Goal: Information Seeking & Learning: Learn about a topic

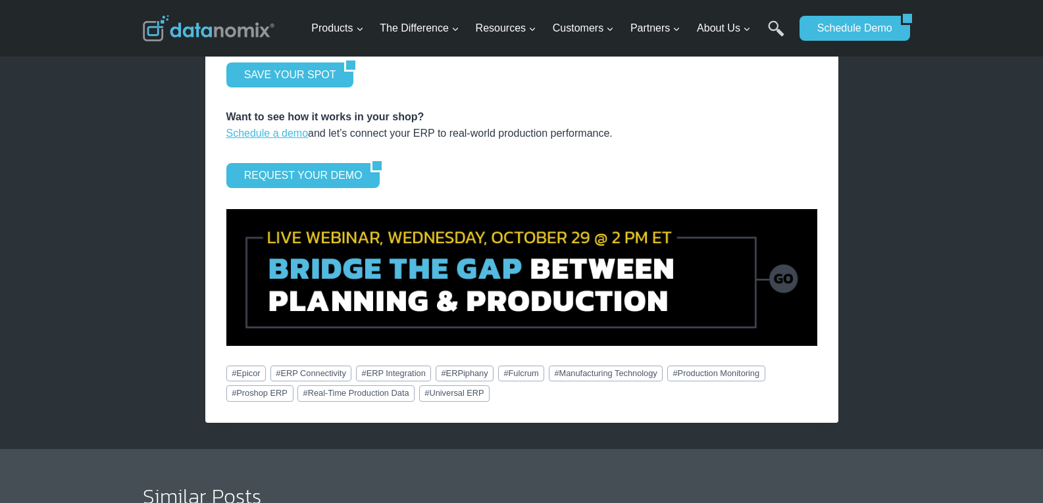
scroll to position [1973, 0]
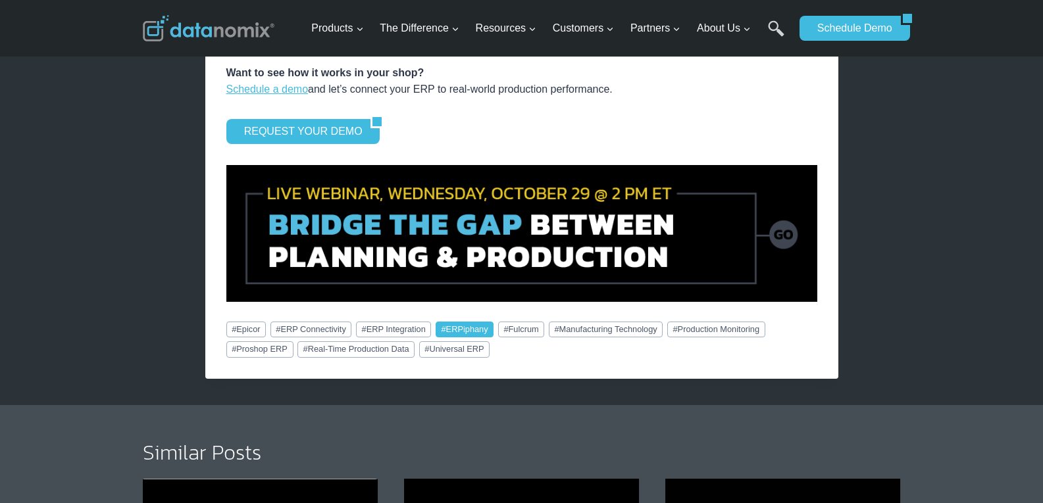
click at [463, 322] on link "# ERPiphany" at bounding box center [464, 330] width 59 height 16
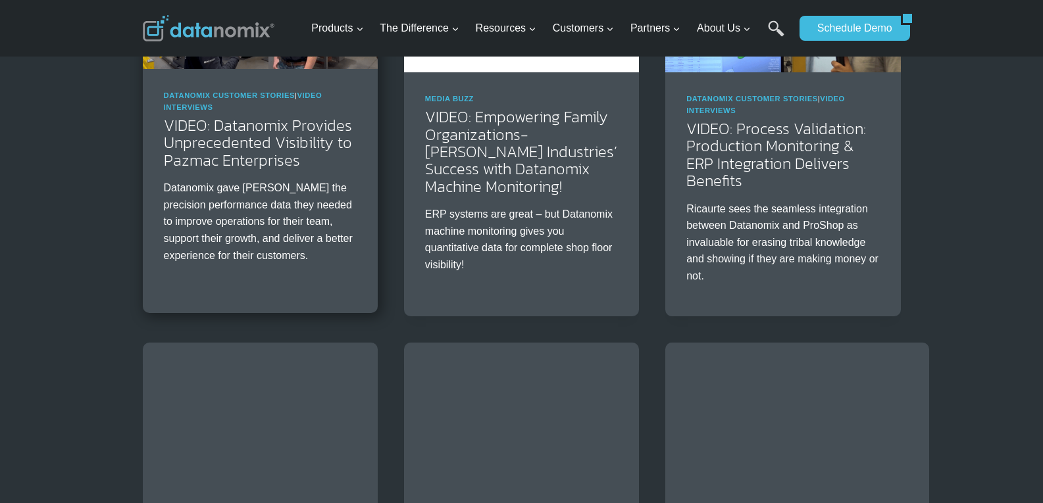
scroll to position [1140, 0]
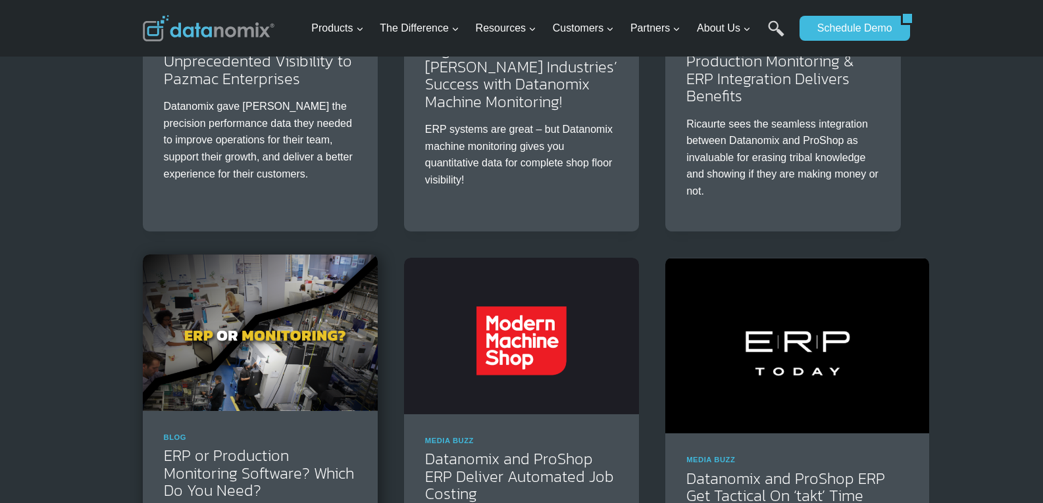
click at [280, 287] on img at bounding box center [260, 333] width 235 height 157
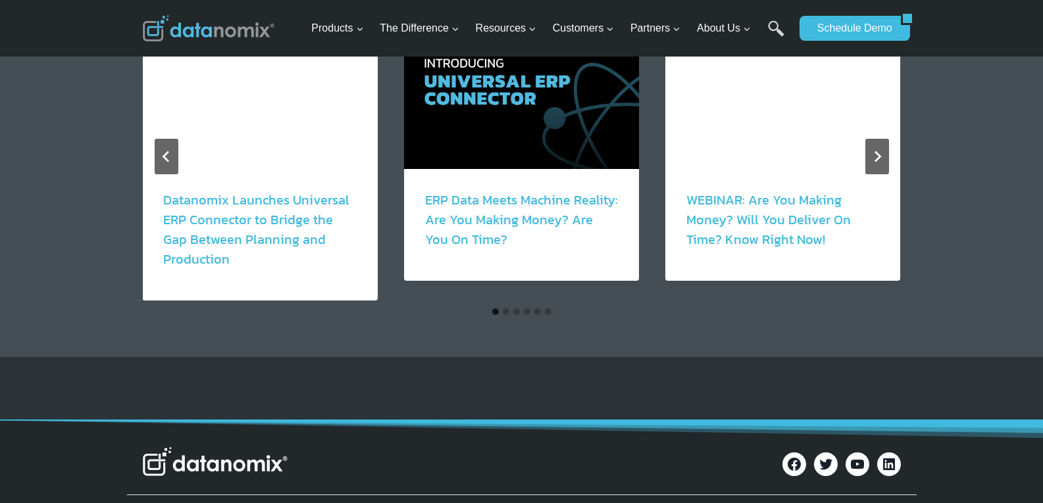
scroll to position [1754, 0]
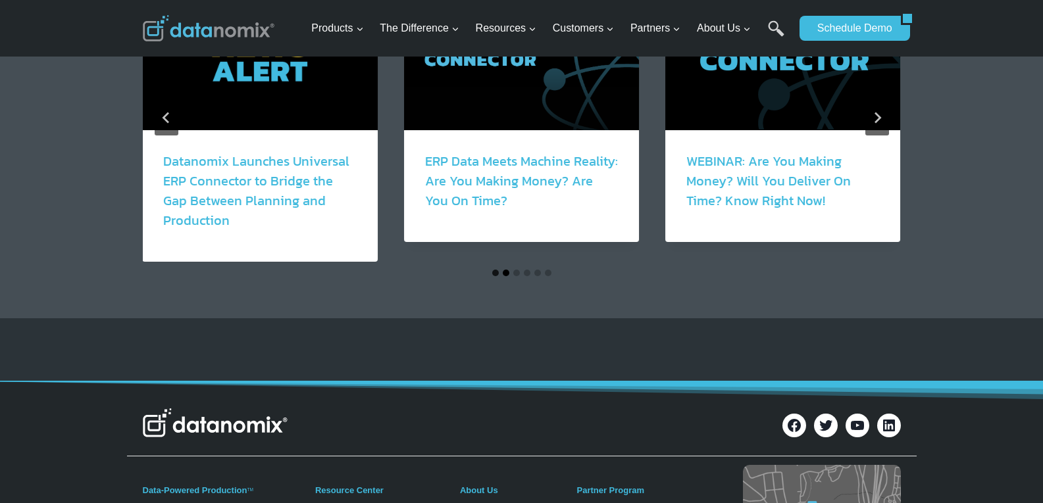
click at [504, 273] on button "Go to slide 2" at bounding box center [506, 273] width 7 height 7
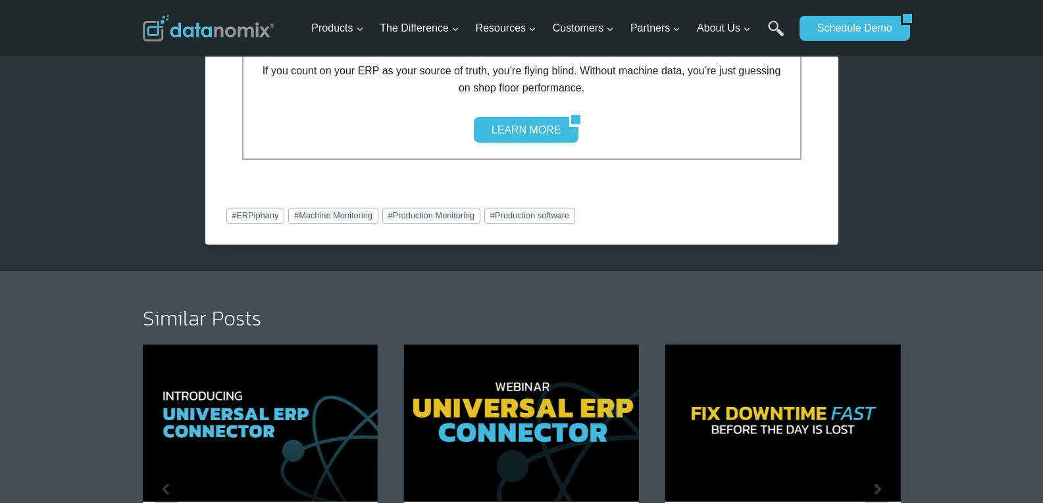
scroll to position [1447, 0]
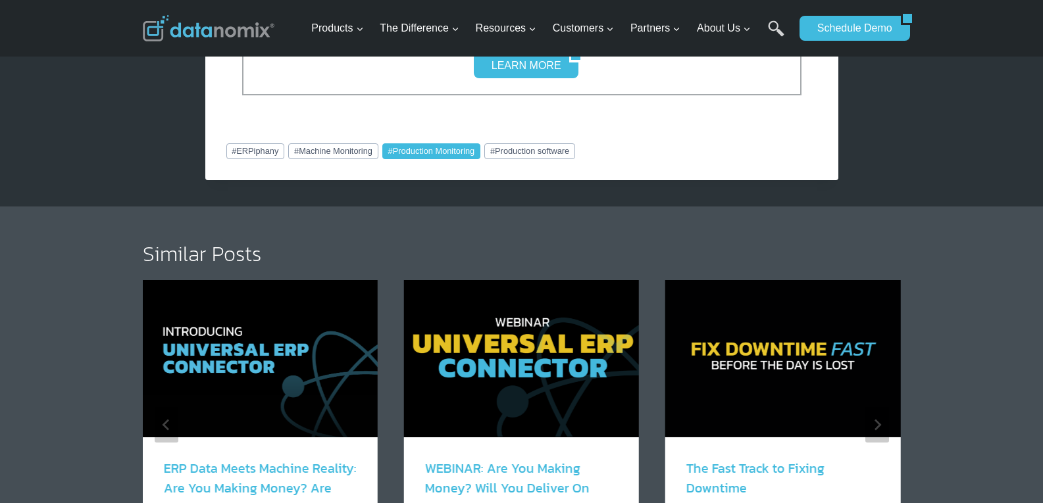
click at [412, 150] on link "# Production Monitoring" at bounding box center [431, 151] width 98 height 16
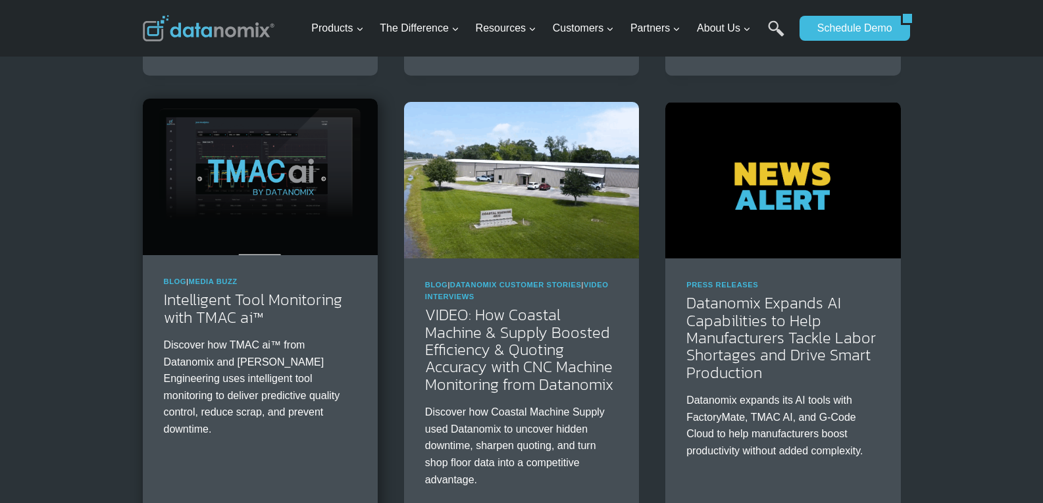
scroll to position [1316, 0]
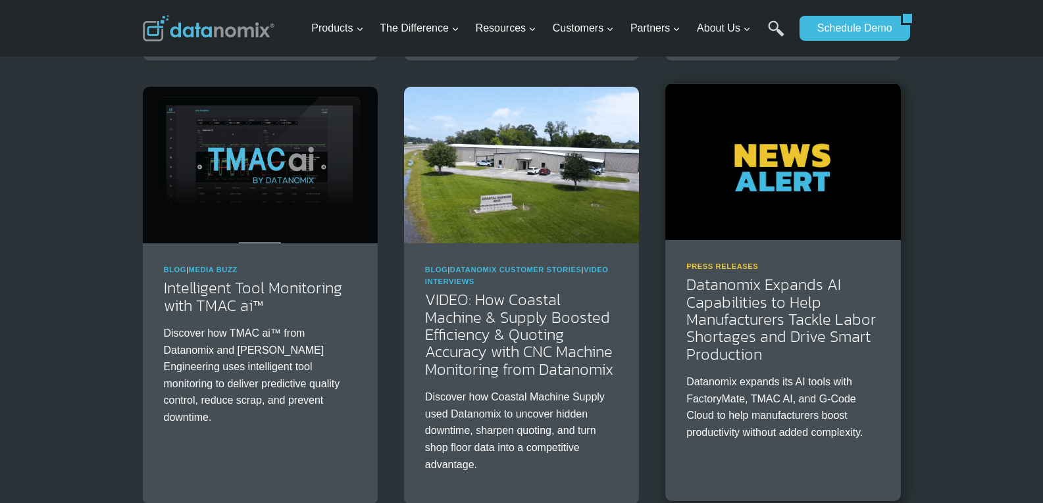
click at [733, 263] on link "Press Releases" at bounding box center [722, 266] width 72 height 8
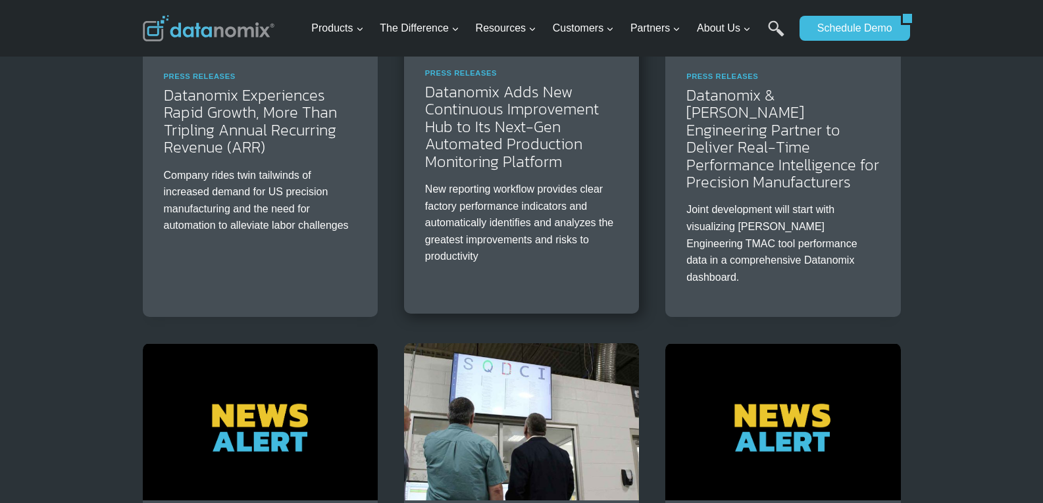
scroll to position [1623, 0]
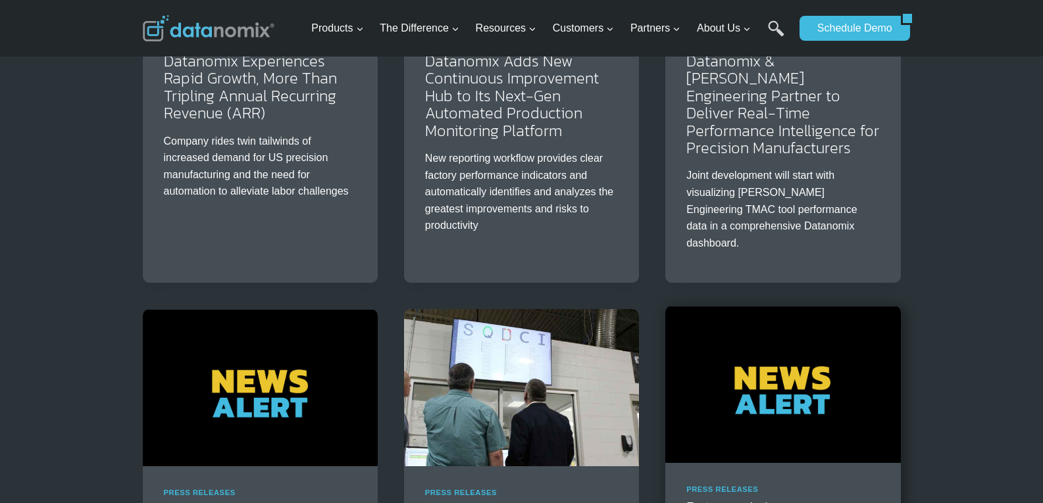
click at [784, 385] on img at bounding box center [782, 384] width 235 height 157
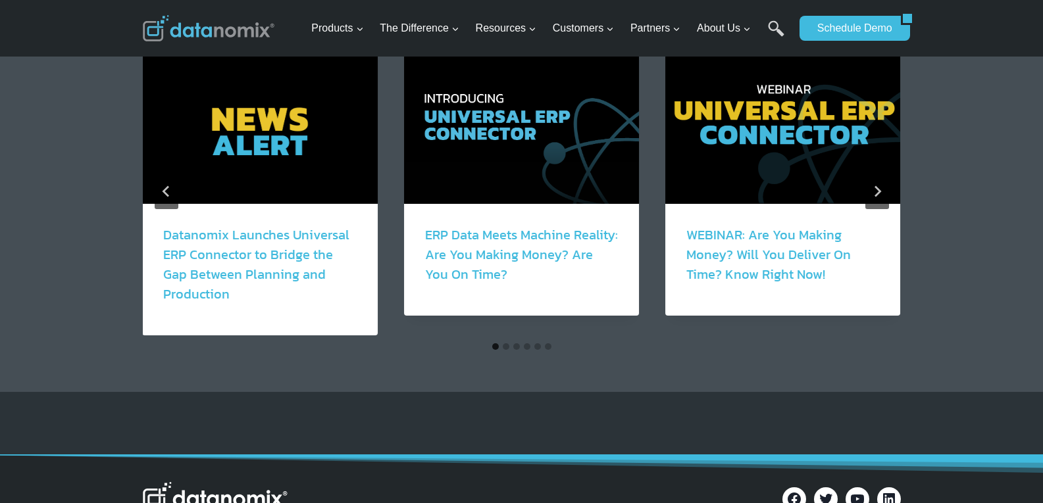
scroll to position [1535, 0]
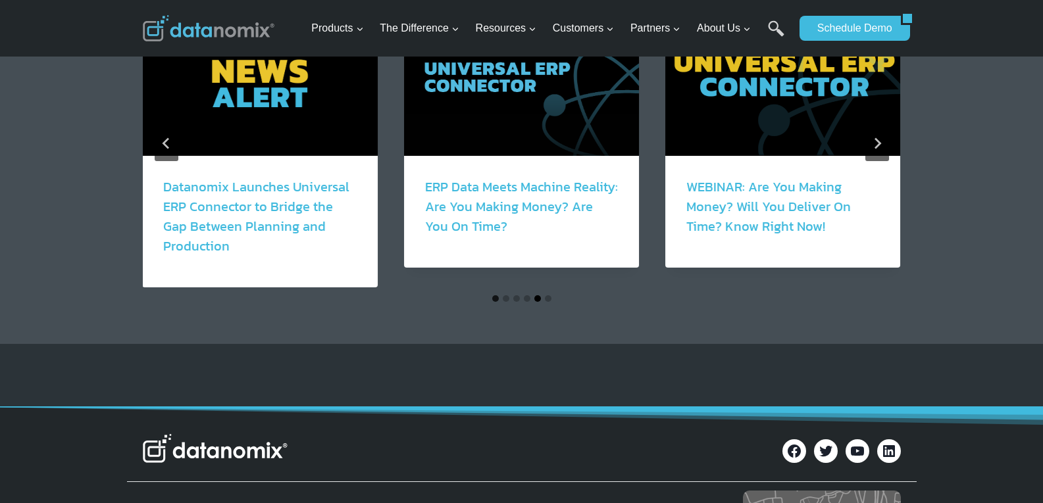
click at [537, 295] on button "Go to slide 5" at bounding box center [537, 298] width 7 height 7
